Goal: Task Accomplishment & Management: Manage account settings

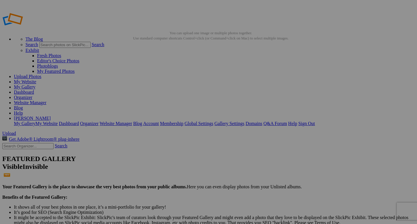
type input "<a href='[URL][DOMAIN_NAME]' target='_blank'><img src='[URL][DOMAIN_NAME]' bord…"
type input "[URL][DOMAIN_NAME][PERSON_NAME]"
type input "[URL=https://www.slickpic.com/share/OTQhMMM4WERLYR/albums/Still-Life-01/photo?v…"
type input "<a href='https://www.slickpic.com/share/OTQhMMM4WERLYR/albums/Still-Life-01/pho…"
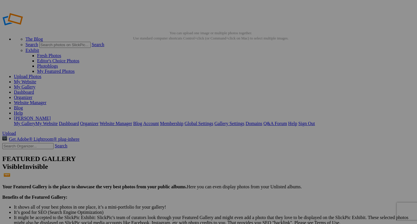
type input "https://cdn-share.slickpic.com/u/joseph-emilien/Still-Life-01/org/Broken+Feathe…"
type input "[URL=https://www.slickpic.com/share/OTQhMMM4WERLYR/albums/Still-Life-01/photo?v…"
type input "<a href='https://www.slickpic.com/share/OTQhMMM4WERLYR/albums/Still-Life-01/pho…"
type input "https://cdn-share.slickpic.com/u/joseph-emilien/Still-Life-01/org/221a/p/MjI3OT…"
type input "[URL=https://www.slickpic.com/share/OTQhMMM4WERLYR/albums/Still-Life-01/photo?v…"
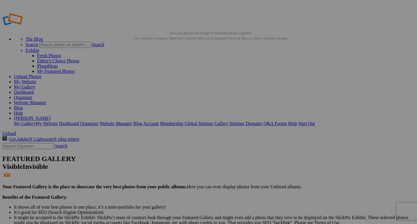
type input "<a href='https://www.slickpic.com/share/OTQhMMM4WERLYR/albums/Still-Life-01/pho…"
type input "https://cdn-share.slickpic.com/u/joseph-emilien/Still-Life-01/org/224a+done/p/M…"
type input "[URL=https://www.slickpic.com/share/OTQhMMM4WERLYR/albums/Still-Life-01/photo?v…"
type input "<a href='https://www.slickpic.com/share/OTQhMMM4WERLYR/albums/Still-Life-01/pho…"
type input "https://cdn-share.slickpic.com/u/joseph-emilien/Still-Life-01/org/Seed+Pod+539+…"
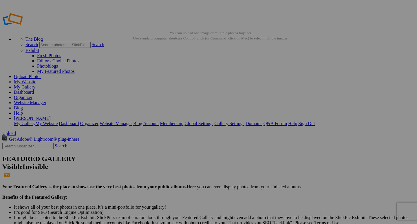
type input "[URL=https://www.slickpic.com/share/OTQhMMM4WERLYR/albums/Still-Life-01/photo?v…"
type input "<a href='https://www.slickpic.com/share/OTQhMMM4WERLYR/albums/Still-Life-01/pho…"
type input "https://cdn-share.slickpic.com/u/joseph-emilien/Still-Life-01/org/Quill+2/p/MjI…"
type input "[URL=https://www.slickpic.com/share/OTQhMMM4WERLYR/albums/Still-Life-01/photo?v…"
type input "<a href='https://www.slickpic.com/share/OTQhMMM4WERLYR/albums/Still-Life-01/pho…"
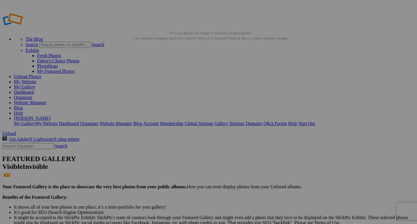
type input "https://cdn-share.slickpic.com/u/joseph-emilien/Still-Life-01/org/Creeper+1+Pri…"
type input "[URL=https://www.slickpic.com/share/OTQhMMM4WERLYR/albums/Still-Life-01/photo?v…"
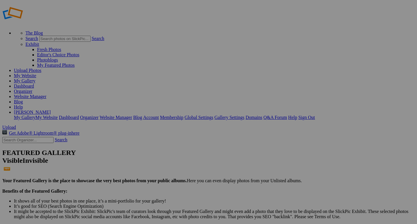
scroll to position [6, 0]
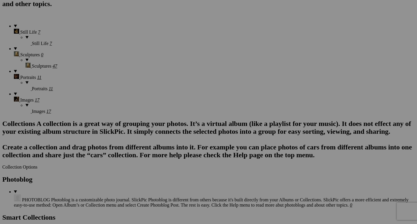
scroll to position [453, 0]
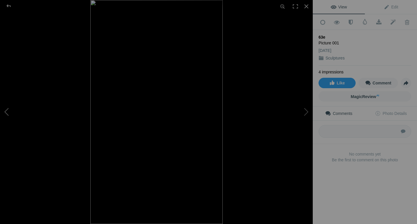
click at [8, 108] on button at bounding box center [21, 112] width 43 height 81
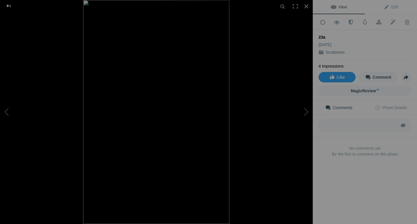
click at [10, 6] on div at bounding box center [8, 6] width 21 height 12
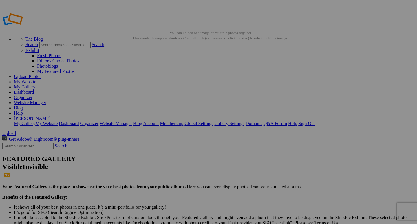
scroll to position [0, 0]
click at [46, 100] on link "Website Manager" at bounding box center [30, 102] width 32 height 5
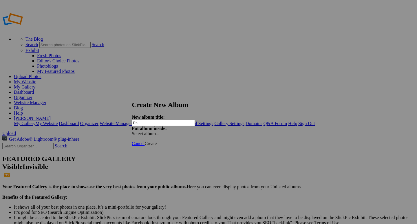
type input "E"
type input "Test"
click at [132, 131] on span at bounding box center [132, 133] width 0 height 5
click at [202, 141] on div "Cancel Create" at bounding box center [209, 143] width 154 height 5
click at [157, 141] on span "Create" at bounding box center [151, 143] width 12 height 5
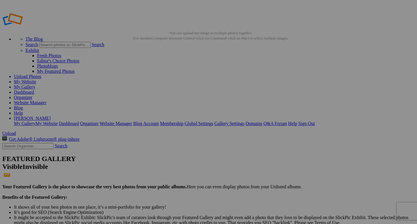
click at [46, 100] on link "Website Manager" at bounding box center [30, 102] width 32 height 5
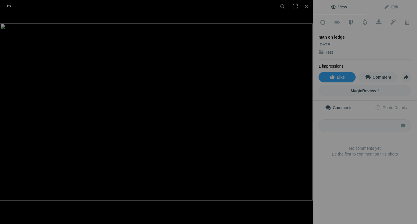
click at [8, 5] on div at bounding box center [8, 6] width 21 height 12
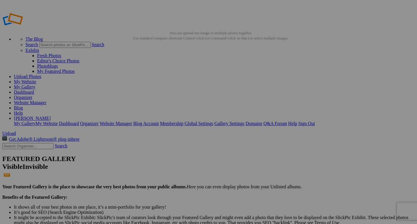
drag, startPoint x: 166, startPoint y: 88, endPoint x: 32, endPoint y: 58, distance: 137.4
click at [46, 100] on link "Website Manager" at bounding box center [30, 102] width 32 height 5
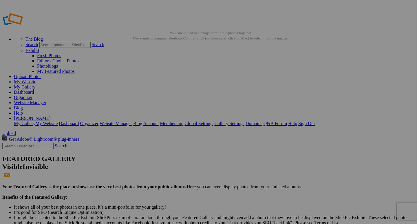
drag, startPoint x: 15, startPoint y: 59, endPoint x: 25, endPoint y: 112, distance: 54.7
drag, startPoint x: 14, startPoint y: 106, endPoint x: 14, endPoint y: 116, distance: 10.1
drag, startPoint x: 48, startPoint y: 116, endPoint x: 48, endPoint y: 129, distance: 13.0
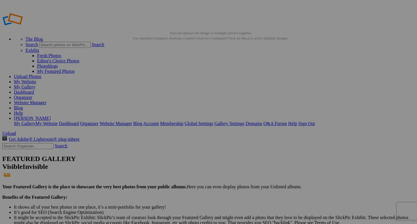
click at [46, 100] on link "Website Manager" at bounding box center [30, 102] width 32 height 5
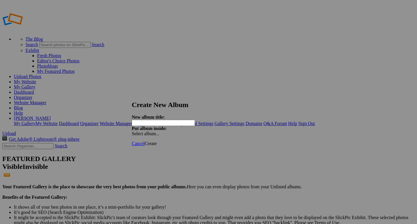
click at [132, 131] on span at bounding box center [132, 133] width 0 height 5
click at [285, 118] on div "Create New Album New album title: Put album inside: Select album..." at bounding box center [209, 118] width 154 height 35
click at [155, 120] on input "text" at bounding box center [163, 123] width 63 height 6
type input "Test"
click at [157, 141] on span "Create" at bounding box center [151, 143] width 12 height 5
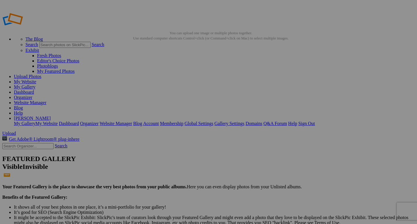
click at [46, 100] on link "Website Manager" at bounding box center [30, 102] width 32 height 5
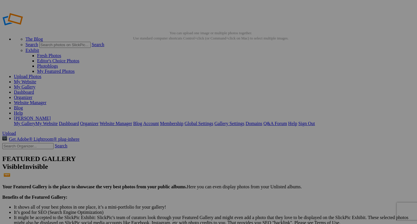
click at [170, 150] on span "Yes" at bounding box center [166, 149] width 7 height 5
click at [156, 135] on link "Yes" at bounding box center [152, 134] width 7 height 5
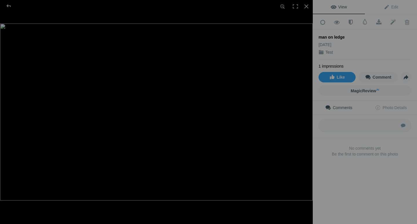
click at [345, 6] on span "View" at bounding box center [339, 7] width 16 height 5
click at [9, 5] on div at bounding box center [8, 6] width 21 height 12
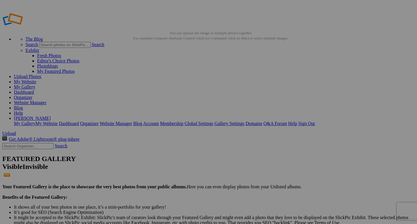
drag, startPoint x: 163, startPoint y: 84, endPoint x: 144, endPoint y: 68, distance: 24.3
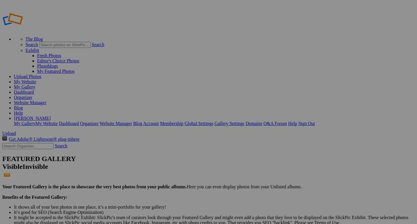
click at [46, 100] on link "Website Manager" at bounding box center [30, 102] width 32 height 5
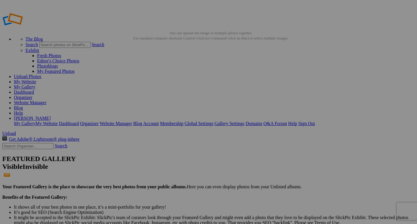
click at [46, 100] on link "Website Manager" at bounding box center [30, 102] width 32 height 5
drag, startPoint x: 166, startPoint y: 157, endPoint x: 111, endPoint y: 83, distance: 92.0
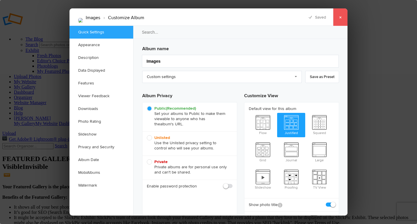
click at [342, 17] on link "×" at bounding box center [340, 16] width 14 height 17
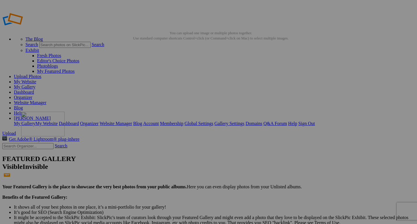
drag, startPoint x: 164, startPoint y: 157, endPoint x: 105, endPoint y: 153, distance: 59.8
click at [170, 149] on span "Yes" at bounding box center [166, 149] width 7 height 5
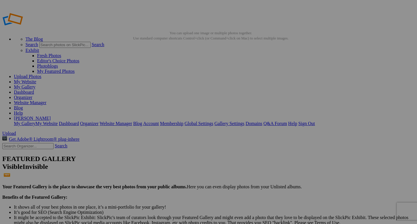
click at [46, 100] on link "Website Manager" at bounding box center [30, 102] width 32 height 5
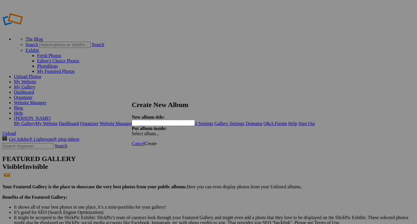
click at [132, 131] on span at bounding box center [132, 133] width 0 height 5
click at [285, 117] on div "Create New Album New album title: Put album inside: Select album..." at bounding box center [209, 118] width 154 height 35
click at [157, 120] on input "text" at bounding box center [163, 123] width 63 height 6
type input "Test-2"
click at [157, 141] on span "Create" at bounding box center [151, 143] width 12 height 5
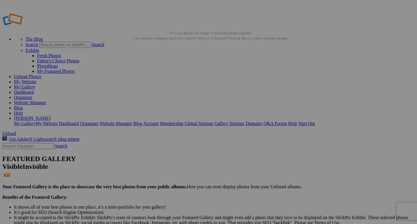
click at [46, 100] on link "Website Manager" at bounding box center [30, 102] width 32 height 5
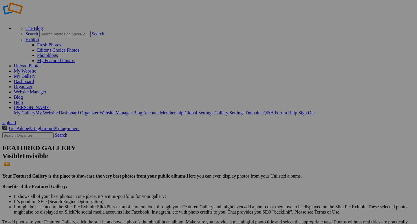
scroll to position [10, 0]
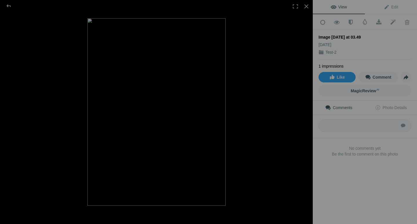
click at [168, 60] on img at bounding box center [156, 111] width 138 height 187
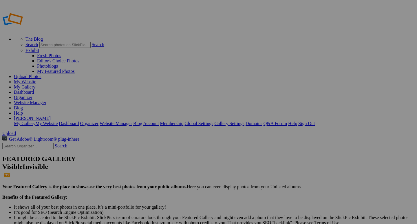
click at [46, 100] on link "Website Manager" at bounding box center [30, 102] width 32 height 5
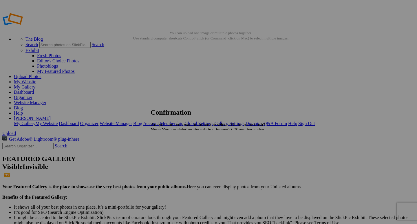
click at [170, 151] on span "Yes" at bounding box center [166, 149] width 7 height 5
click at [46, 100] on link "Website Manager" at bounding box center [30, 102] width 32 height 5
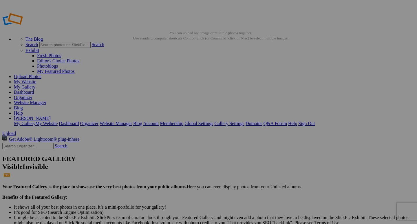
click at [170, 151] on span "Yes" at bounding box center [166, 149] width 7 height 5
click at [46, 100] on link "Website Manager" at bounding box center [30, 102] width 32 height 5
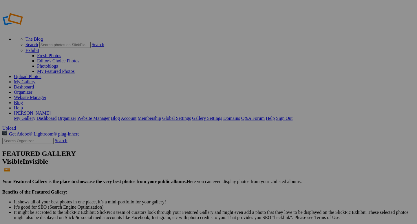
click at [46, 95] on link "Website Manager" at bounding box center [30, 97] width 32 height 5
